Goal: Task Accomplishment & Management: Manage account settings

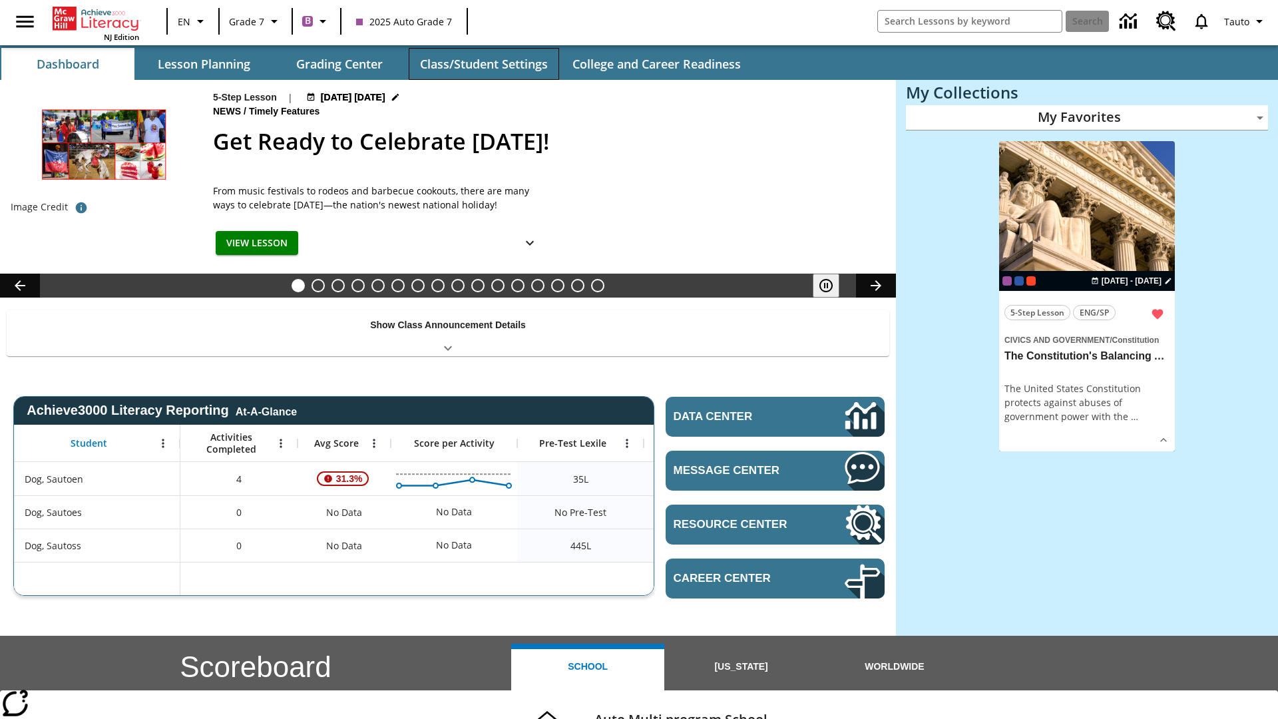
click at [483, 64] on button "Class/Student Settings" at bounding box center [484, 64] width 150 height 32
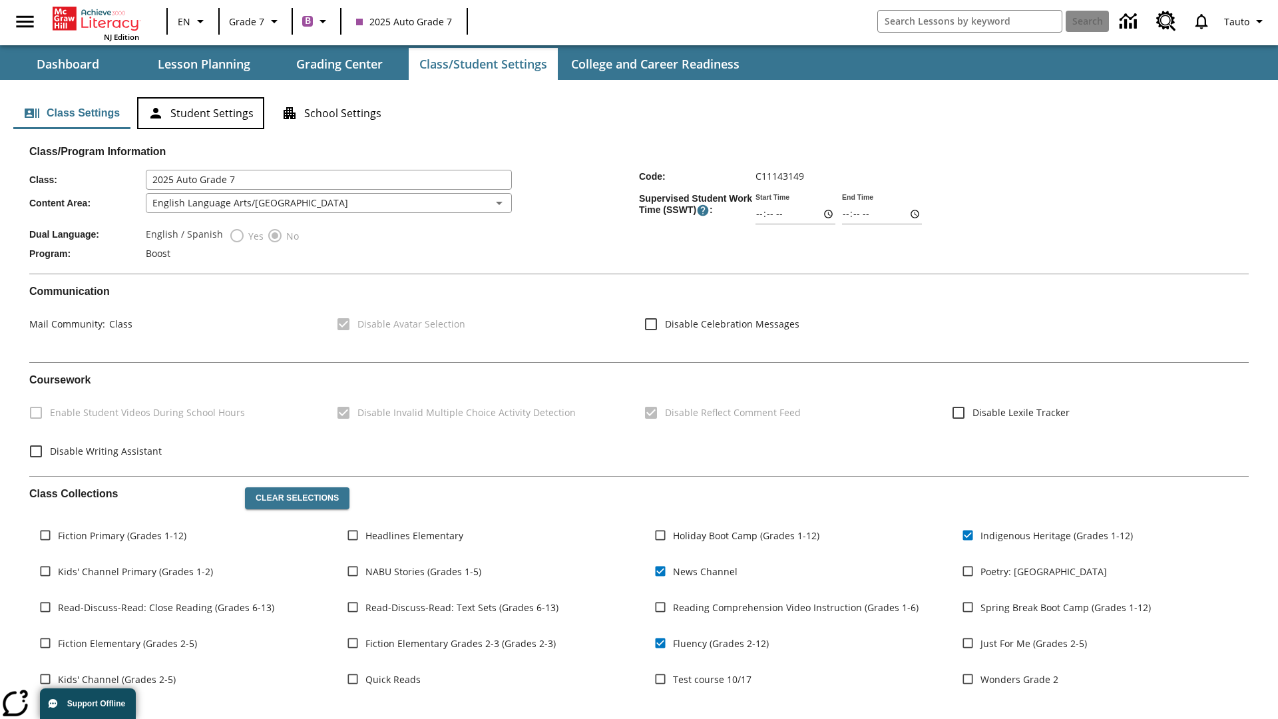
click at [200, 113] on button "Student Settings" at bounding box center [200, 113] width 127 height 32
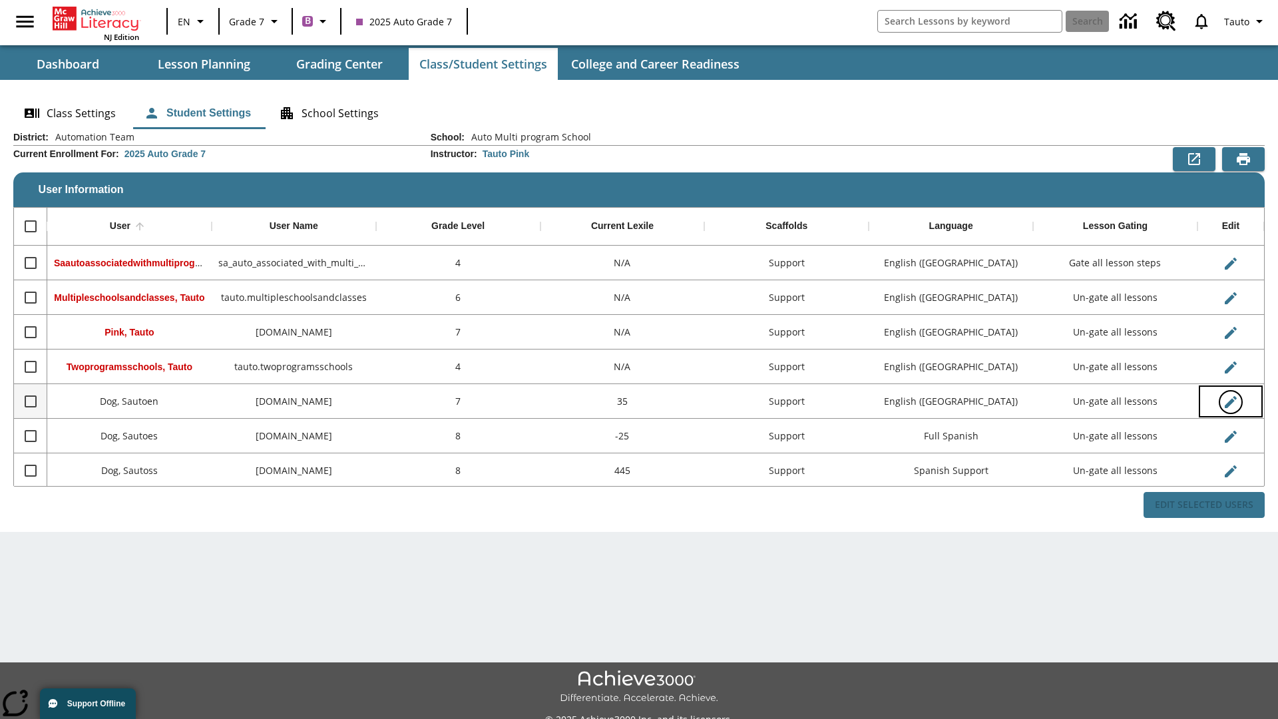
click at [1230, 401] on icon "Edit User" at bounding box center [1230, 402] width 12 height 12
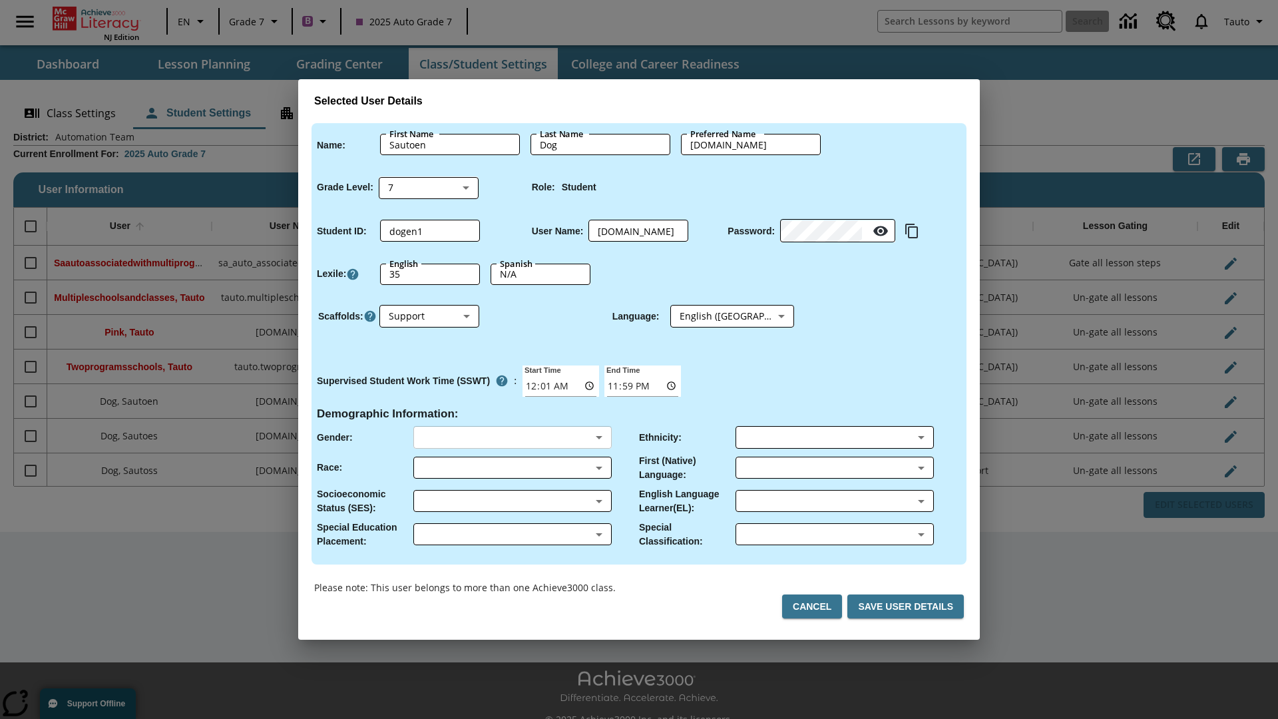
click at [512, 437] on body "Skip to main content NJ Edition EN Grade 7 B 2025 Auto Grade 7 Search 0 Tauto D…" at bounding box center [639, 374] width 1278 height 748
click at [512, 467] on body "Skip to main content NJ Edition EN Grade 7 B 2025 Auto Grade 7 Search 0 Tauto D…" at bounding box center [639, 374] width 1278 height 748
click at [512, 500] on body "Skip to main content NJ Edition EN Grade 7 B 2025 Auto Grade 7 Search 0 Tauto D…" at bounding box center [639, 374] width 1278 height 748
click at [512, 534] on body "Skip to main content NJ Edition EN Grade 7 B 2025 Auto Grade 7 Search 0 Tauto D…" at bounding box center [639, 374] width 1278 height 748
click at [834, 437] on body "Skip to main content NJ Edition EN Grade 7 B 2025 Auto Grade 7 Search 0 Tauto D…" at bounding box center [639, 374] width 1278 height 748
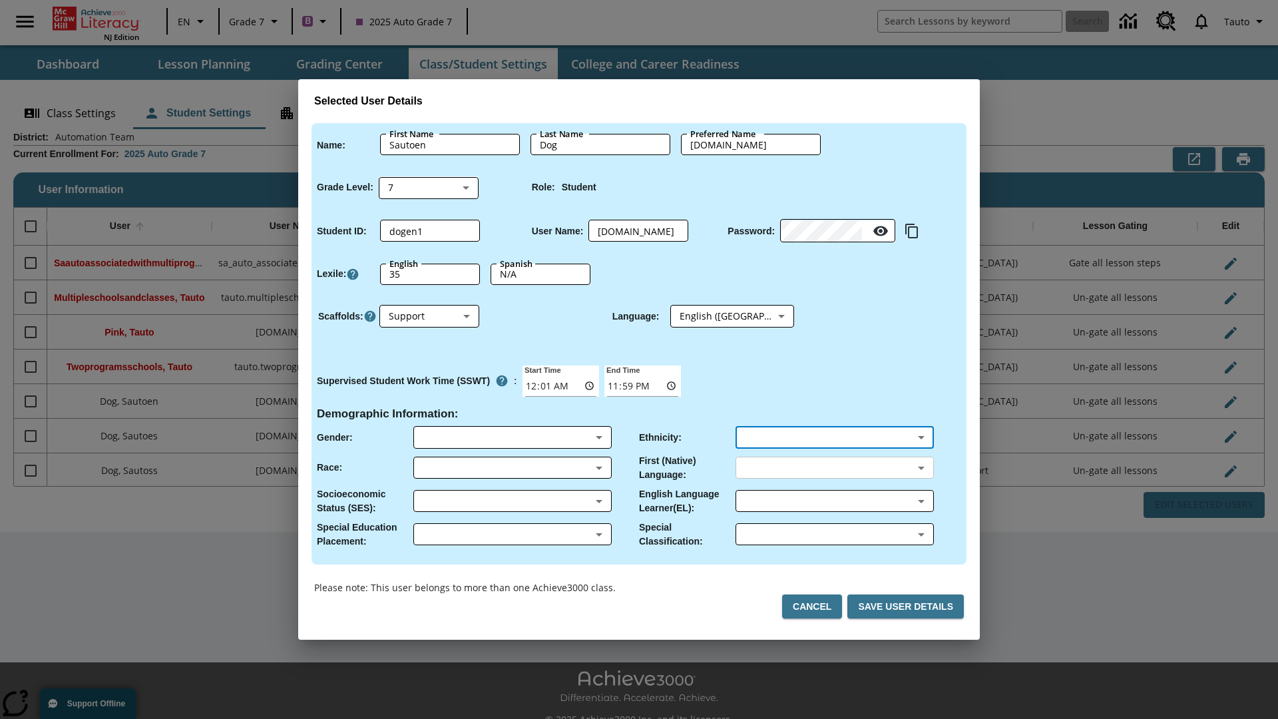
click at [834, 467] on body "Skip to main content NJ Edition EN Grade 7 B 2025 Auto Grade 7 Search 0 Tauto D…" at bounding box center [639, 374] width 1278 height 748
click at [834, 500] on body "Skip to main content NJ Edition EN Grade 7 B 2025 Auto Grade 7 Search 0 Tauto D…" at bounding box center [639, 374] width 1278 height 748
click at [834, 534] on body "Skip to main content NJ Edition EN Grade 7 B 2025 Auto Grade 7 Search 0 Tauto D…" at bounding box center [639, 374] width 1278 height 748
